Goal: Find specific page/section: Find specific page/section

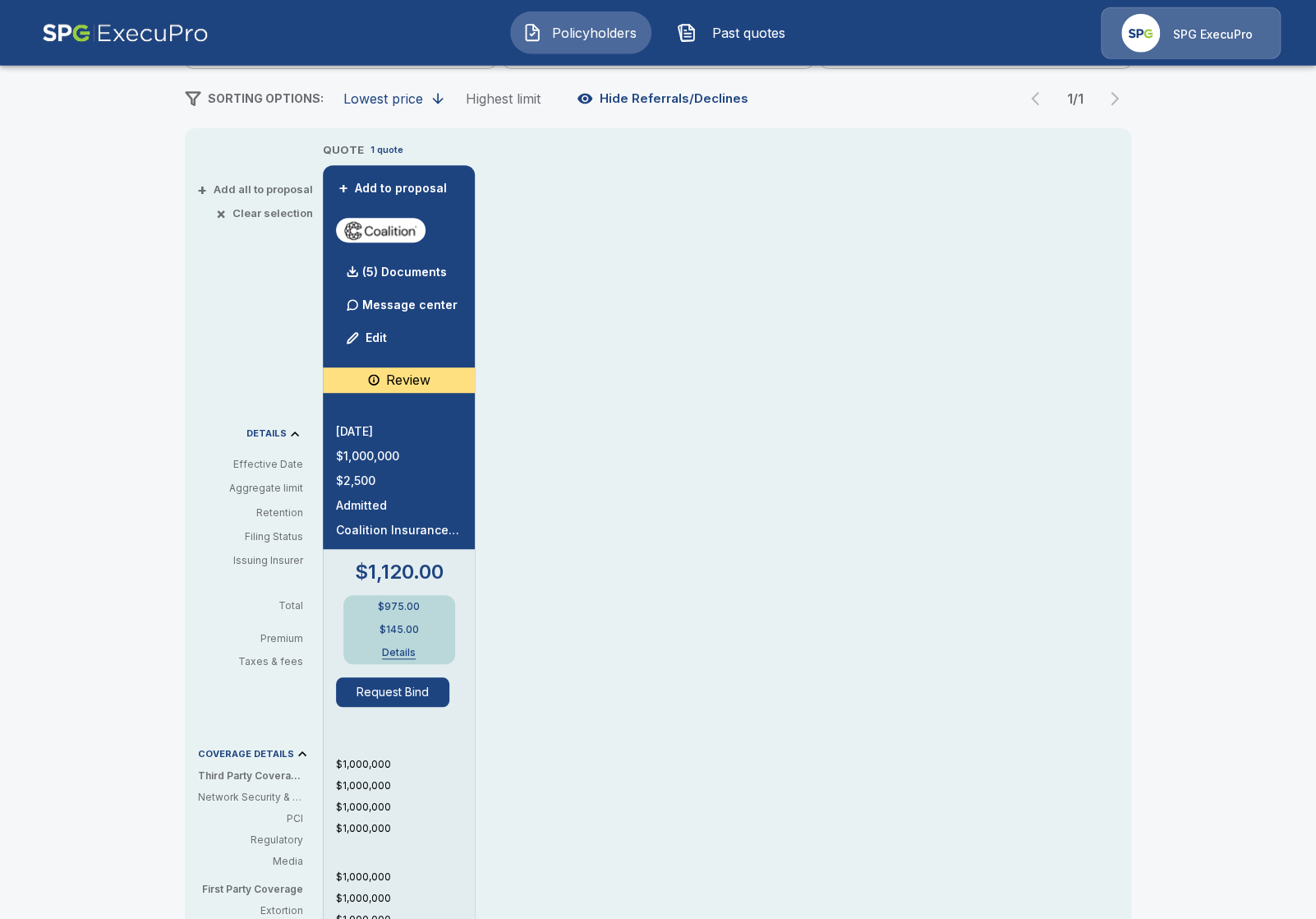
scroll to position [284, 0]
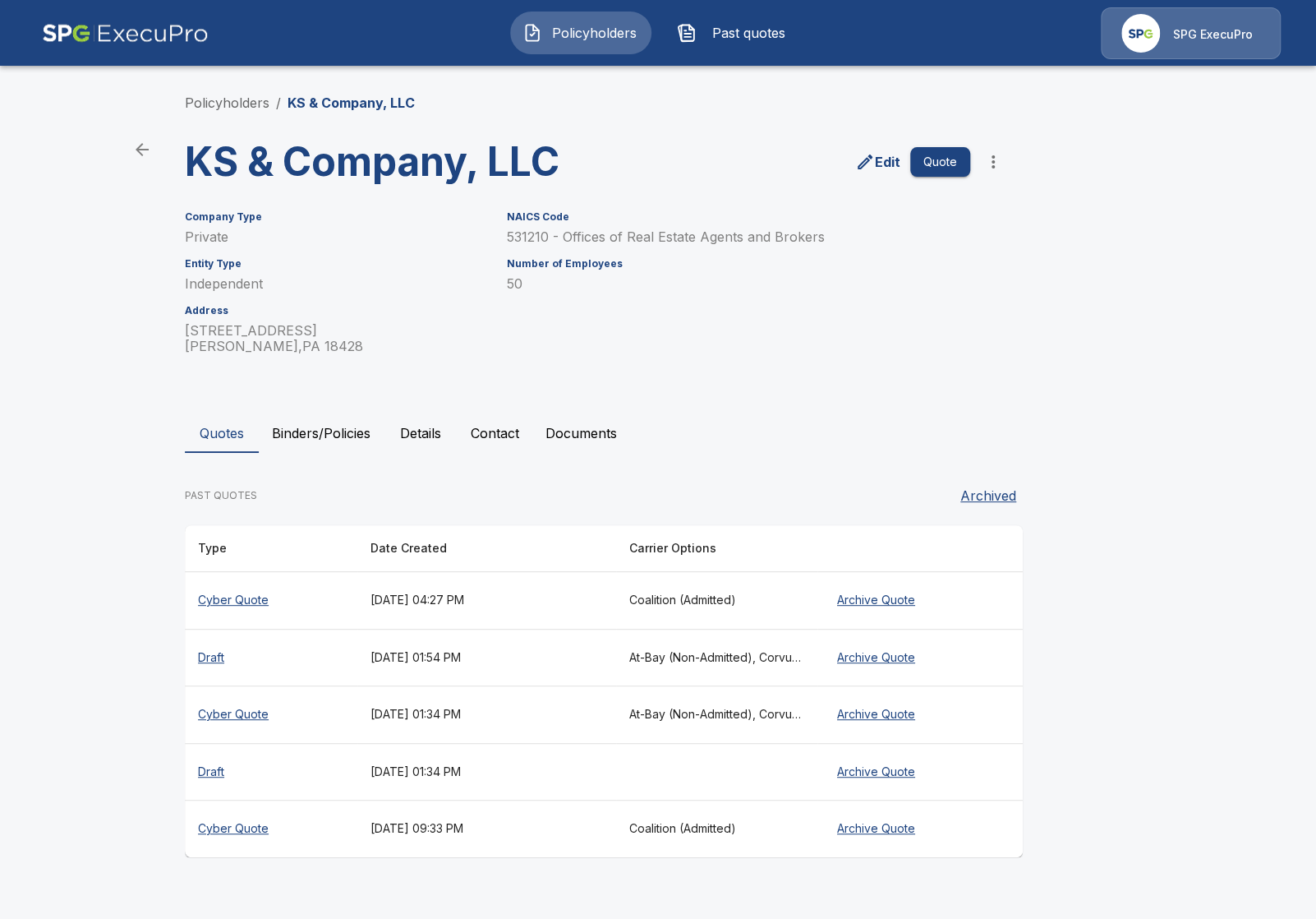
click at [313, 455] on div "Quotes Binders/Policies Details Contact Documents PAST QUOTES Archived Type Dat…" at bounding box center [658, 635] width 946 height 444
click at [317, 442] on button "Binders/Policies" at bounding box center [321, 433] width 125 height 40
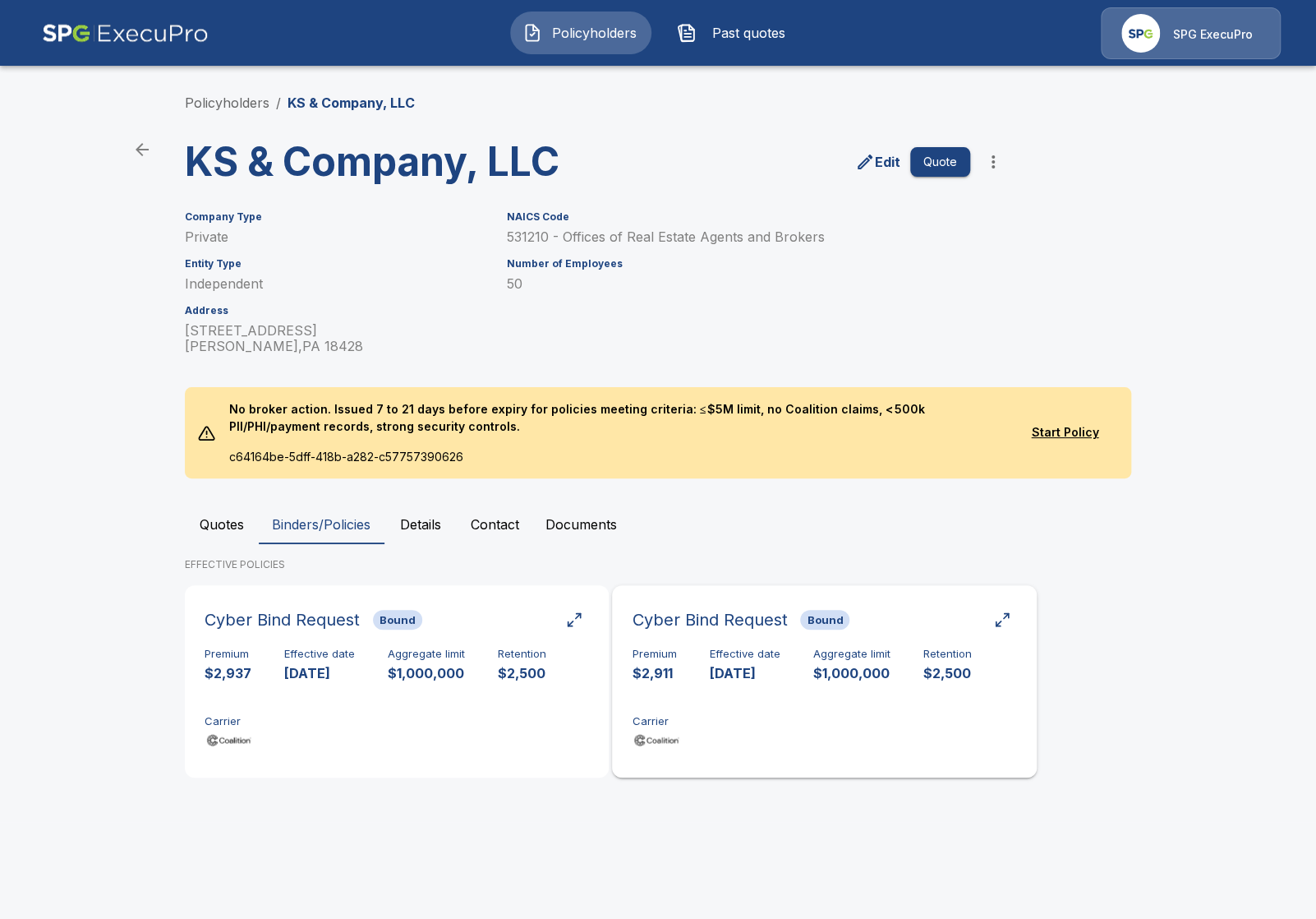
click at [721, 748] on div "Premium $2,911 Effective date 9/10/2024 Aggregate limit $1,000,000 Retention $2…" at bounding box center [824, 699] width 385 height 104
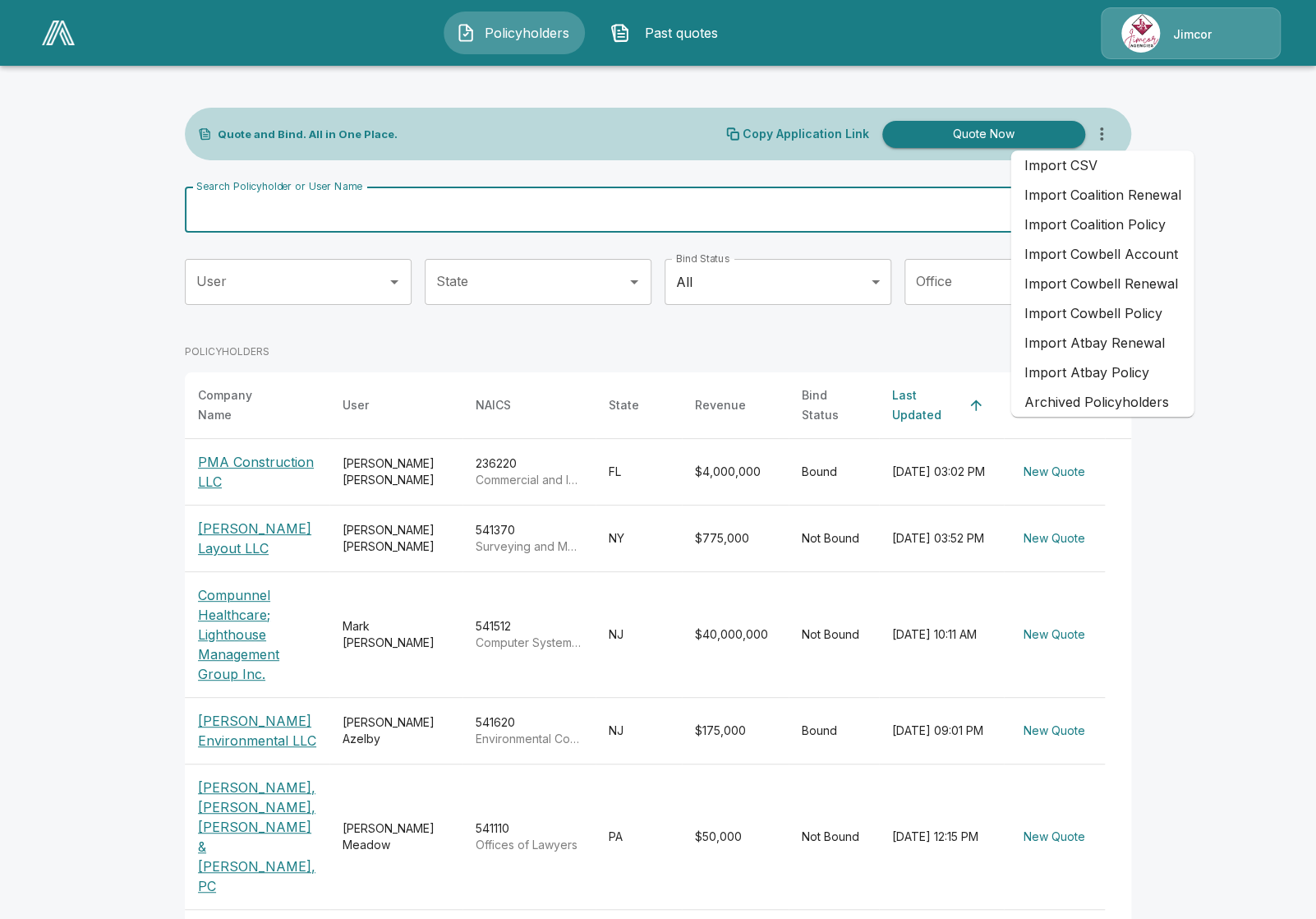
click at [625, 194] on input "Search Policyholder or User Name" at bounding box center [649, 210] width 928 height 46
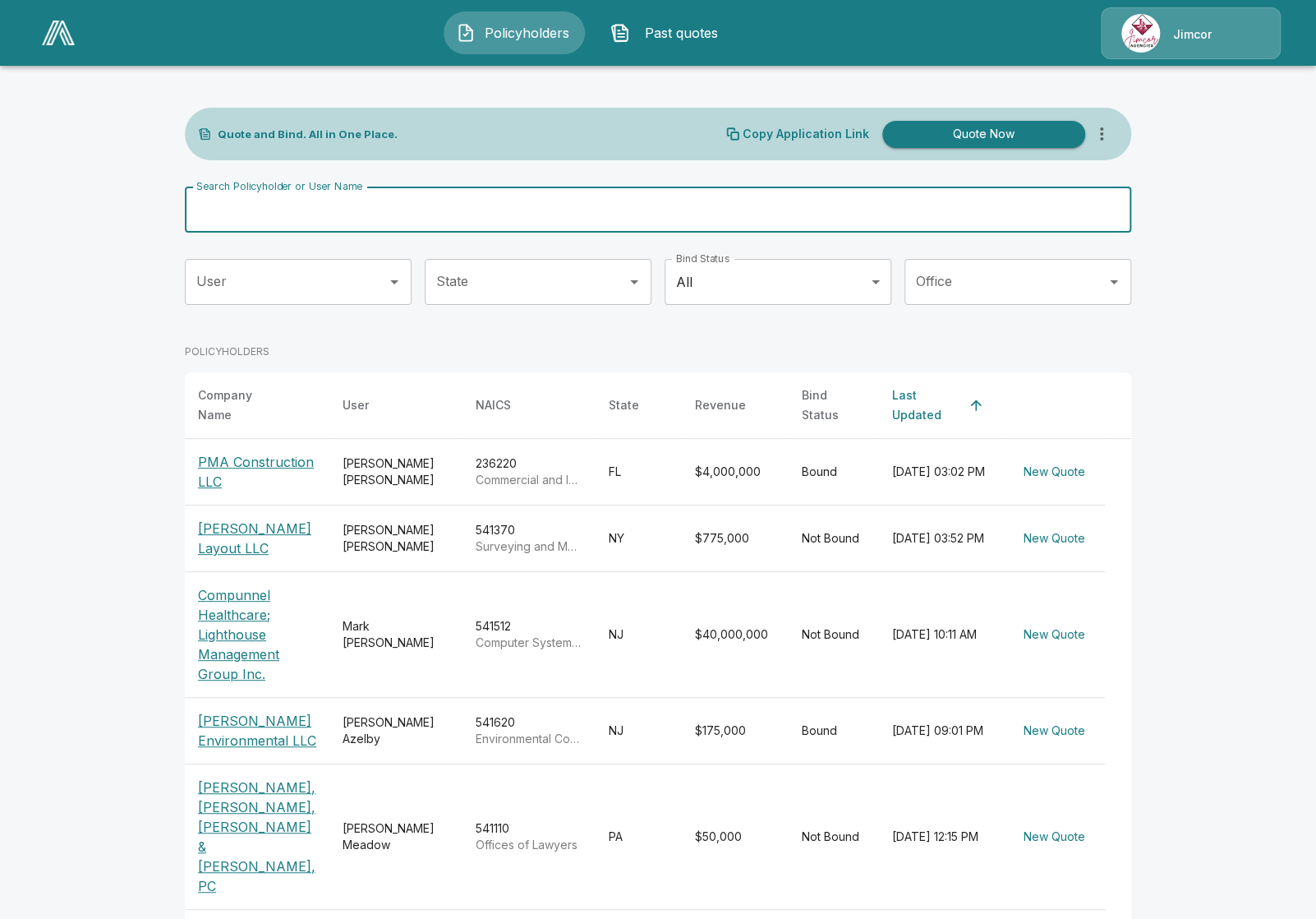
click at [33, 50] on div "Policyholders Past quotes Jimcor" at bounding box center [658, 33] width 1284 height 52
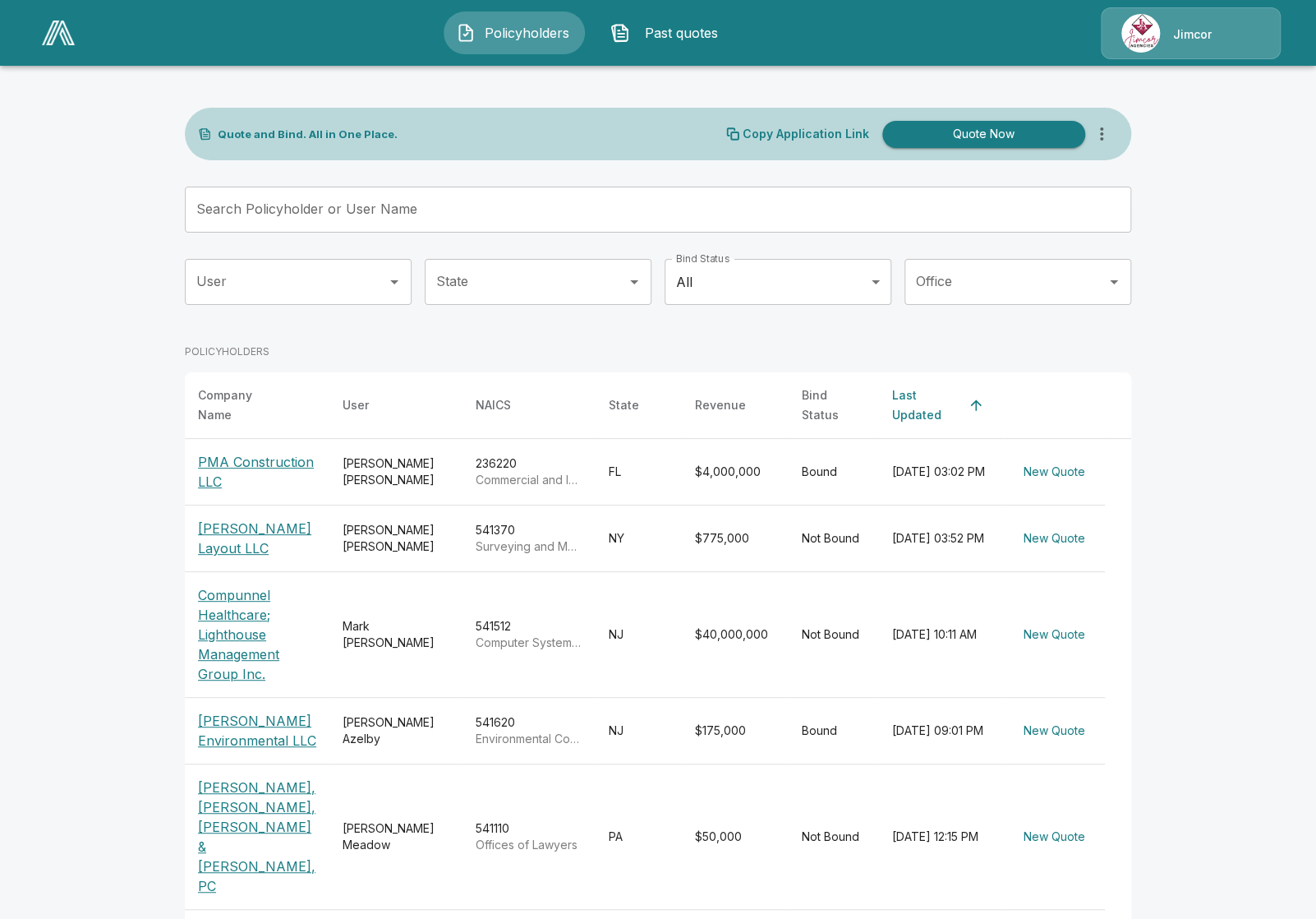
click at [44, 36] on img at bounding box center [57, 33] width 33 height 25
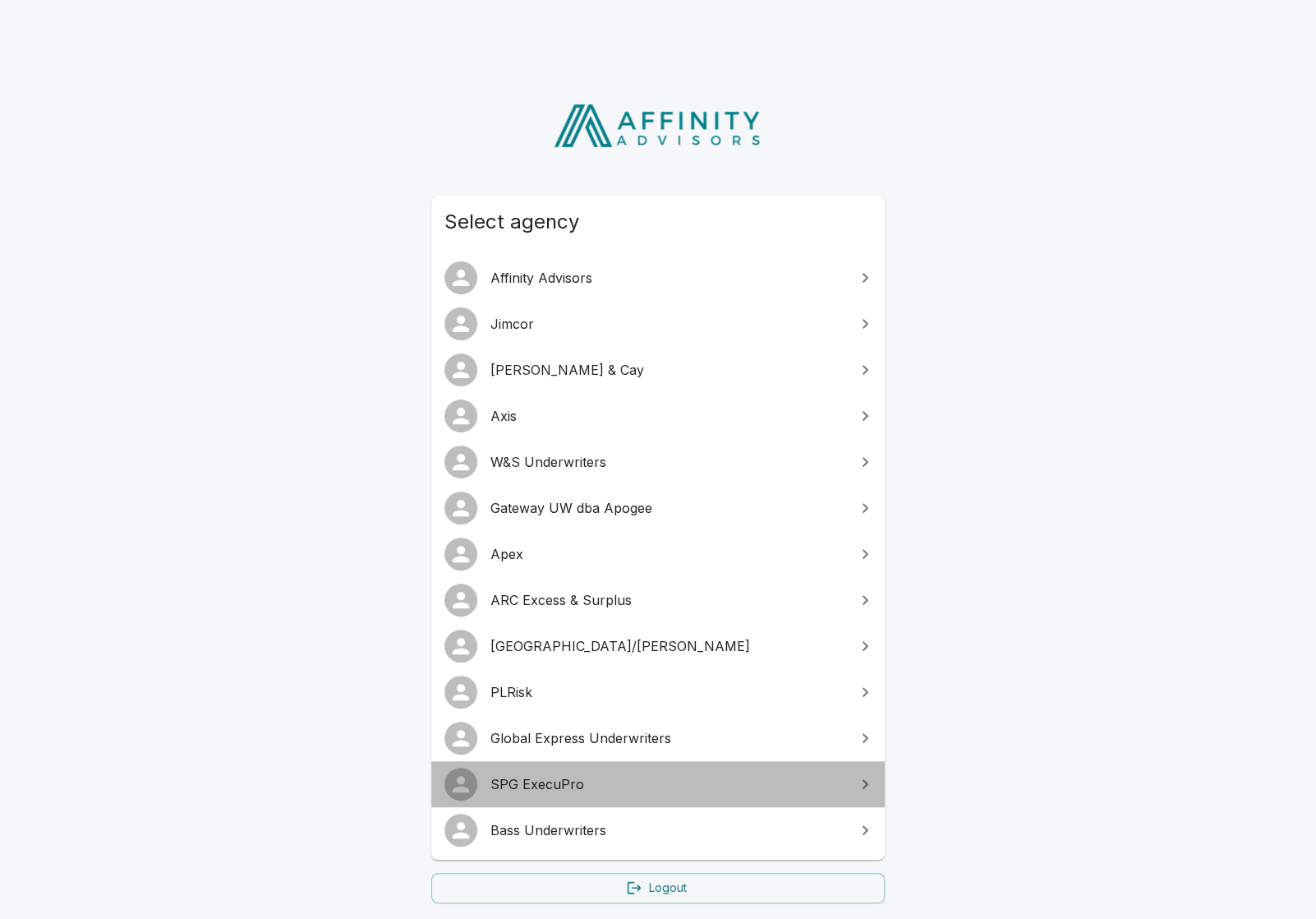
click at [586, 790] on span "SPG ExecuPro" at bounding box center [667, 783] width 355 height 20
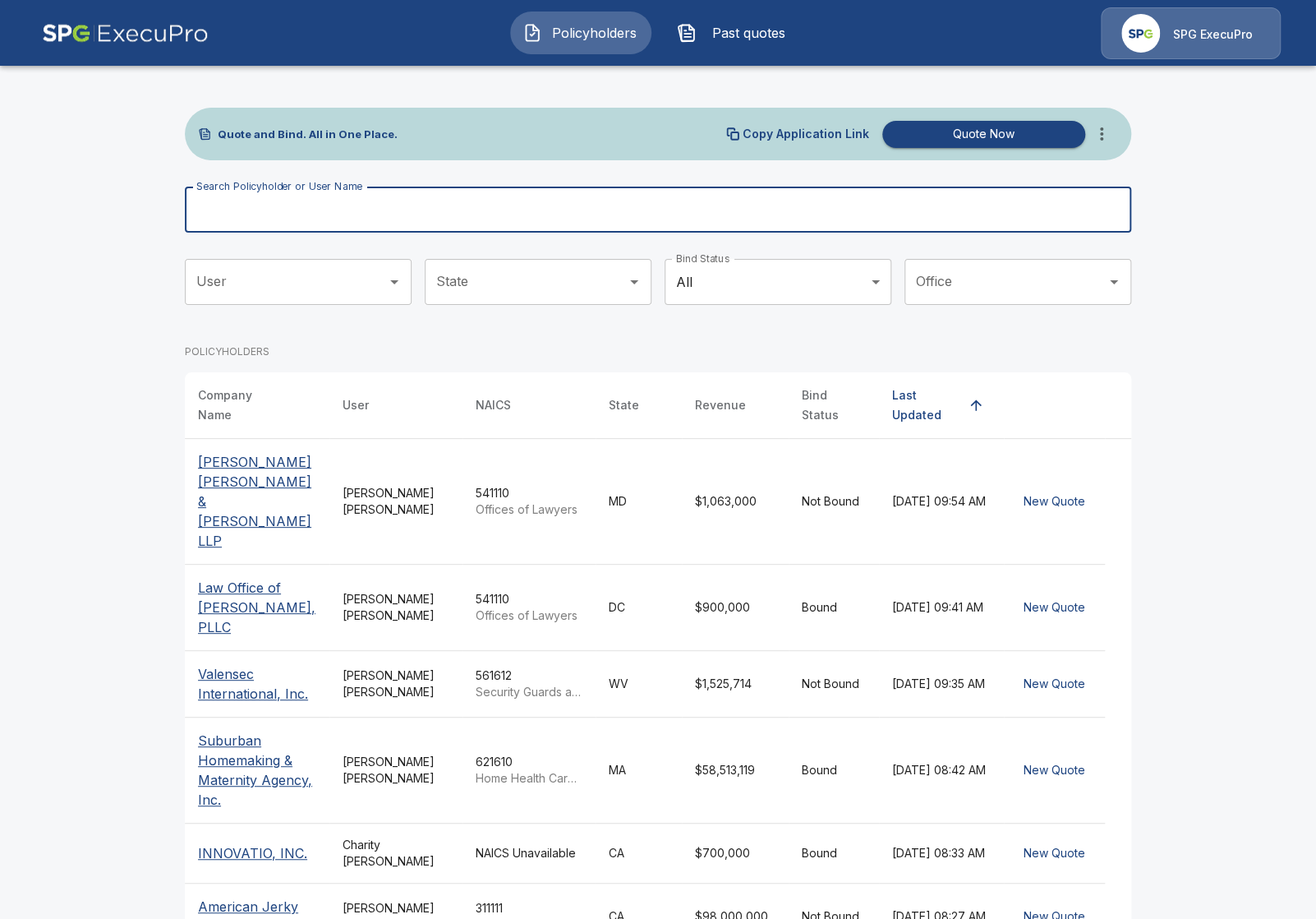
click at [514, 222] on input "Search Policyholder or User Name" at bounding box center [649, 210] width 928 height 46
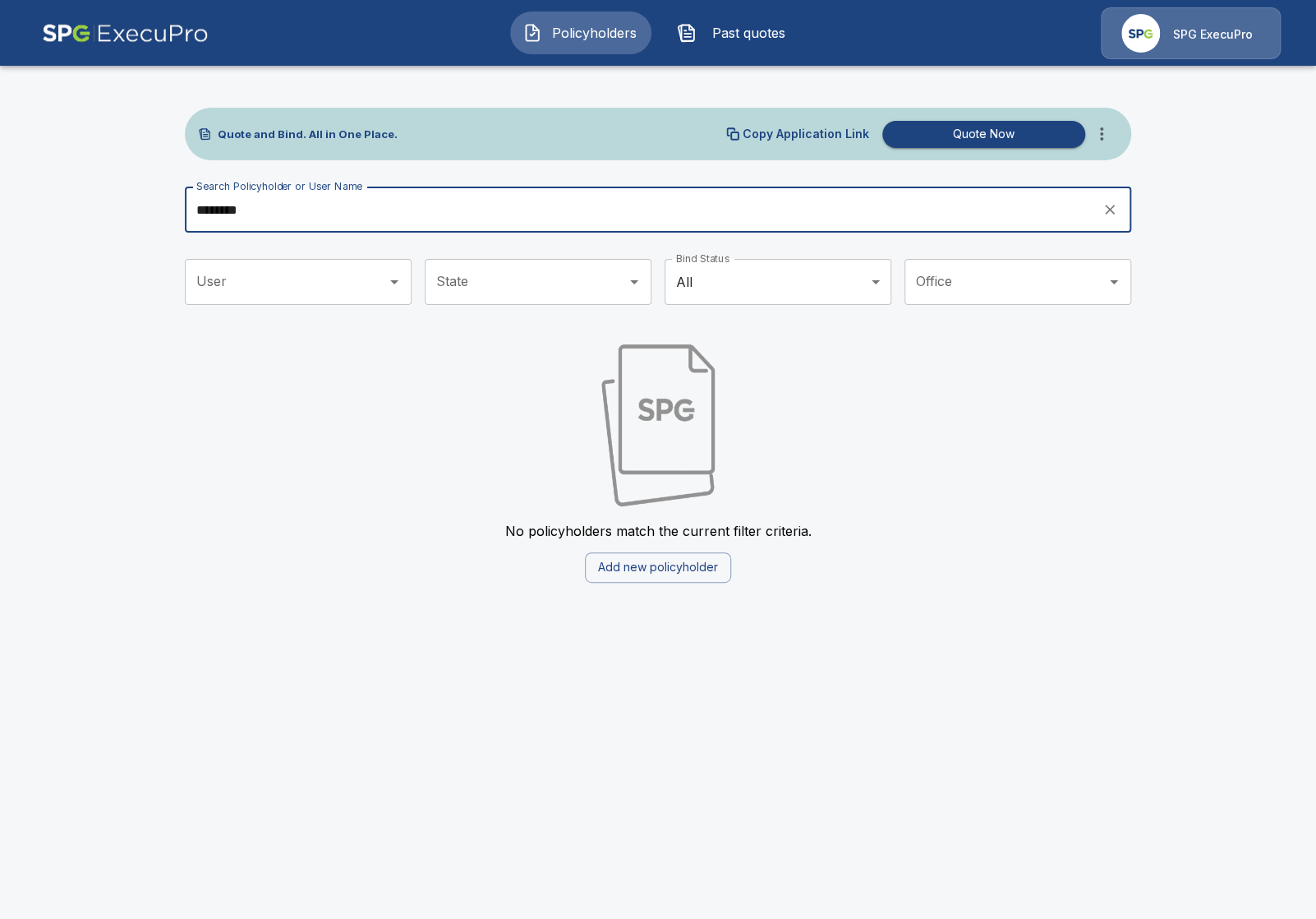
type input "********"
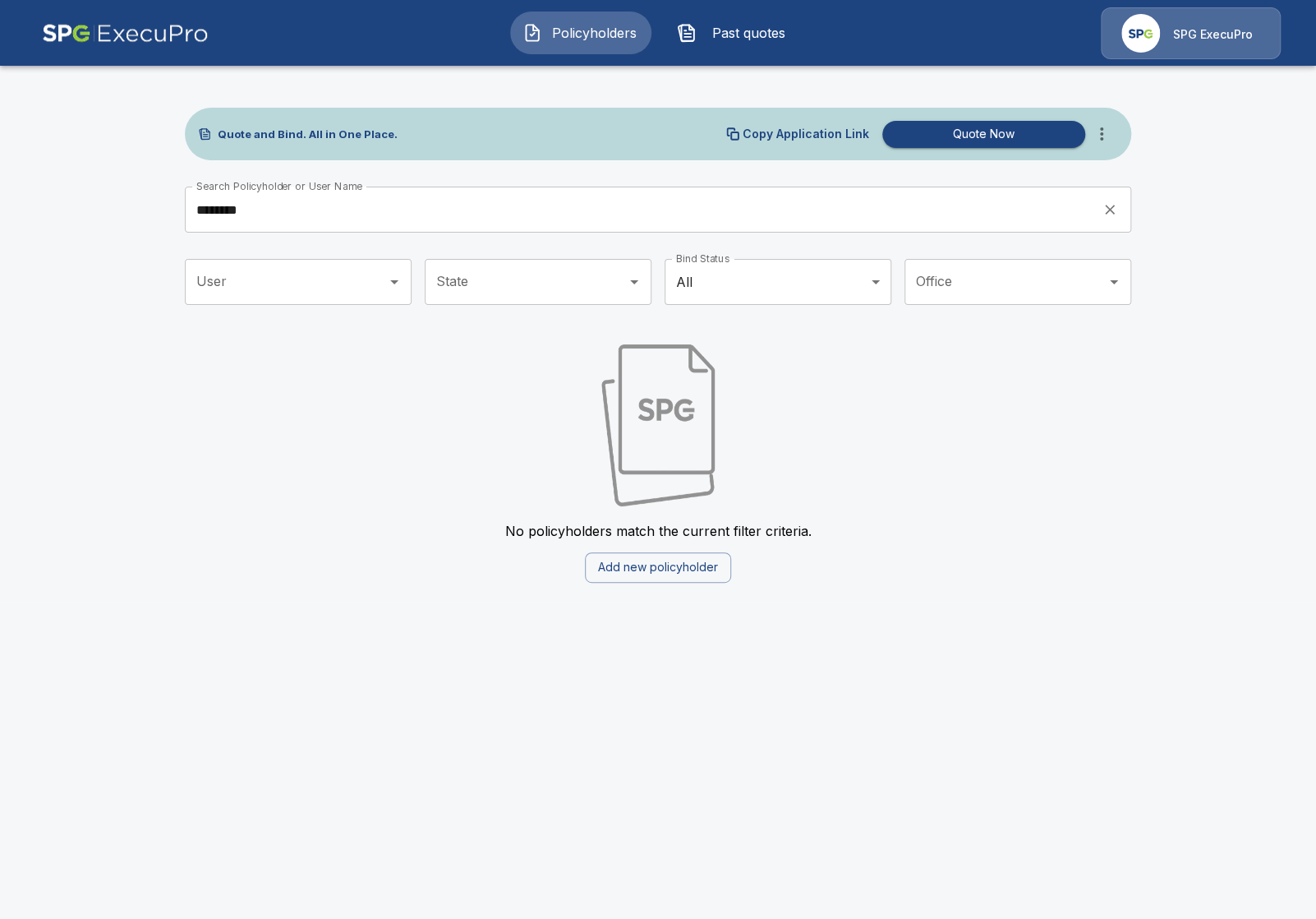
click at [254, 602] on html "Policyholders Past quotes SPG ExecuPro Quote and Bind. All in One Place. Copy A…" at bounding box center [658, 301] width 1316 height 602
